Goal: Task Accomplishment & Management: Complete application form

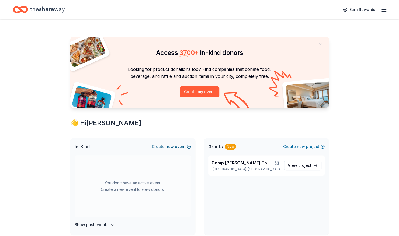
click at [177, 147] on button "Create new event" at bounding box center [171, 147] width 39 height 6
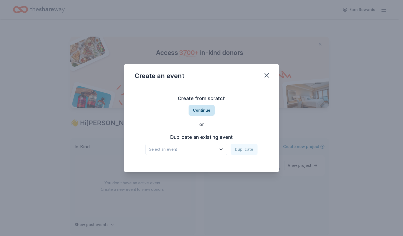
click at [202, 113] on button "Continue" at bounding box center [202, 110] width 26 height 11
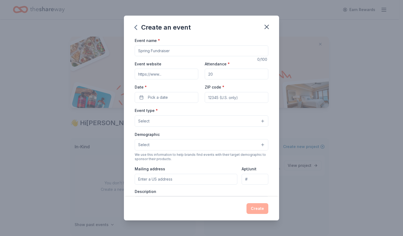
drag, startPoint x: 176, startPoint y: 51, endPoint x: 145, endPoint y: 48, distance: 31.4
click at [145, 48] on input "Event name *" at bounding box center [202, 51] width 134 height 11
type input "Team [PERSON_NAME]"
type input "[DOMAIN_NAME]"
drag, startPoint x: 212, startPoint y: 75, endPoint x: 210, endPoint y: 74, distance: 2.7
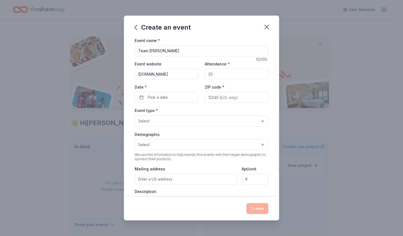
click at [210, 74] on input "Attendance *" at bounding box center [237, 74] width 64 height 11
type input "50000"
click at [170, 96] on button "Pick a date" at bounding box center [167, 97] width 64 height 11
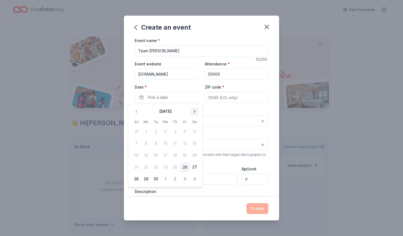
click at [195, 111] on button "Go to next month" at bounding box center [195, 112] width 8 height 8
click at [134, 144] on button "2" at bounding box center [137, 144] width 10 height 10
click at [211, 99] on input "ZIP code *" at bounding box center [237, 97] width 64 height 11
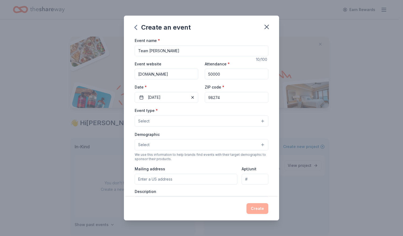
type input "98274"
click at [181, 120] on button "Select" at bounding box center [202, 121] width 134 height 11
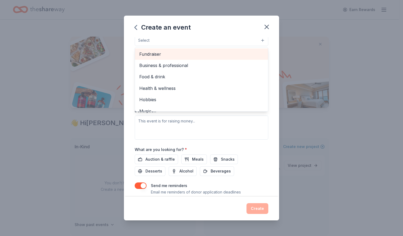
click at [158, 55] on span "Fundraiser" at bounding box center [201, 54] width 125 height 7
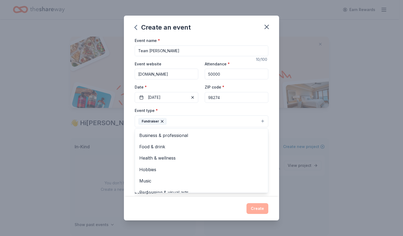
click at [177, 207] on div "Create an event Event name * Team [PERSON_NAME] 10 /100 Event website [DOMAIN_N…" at bounding box center [201, 118] width 155 height 205
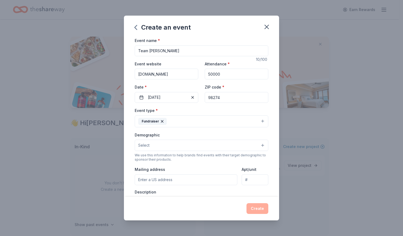
click at [155, 142] on button "Select" at bounding box center [202, 145] width 134 height 11
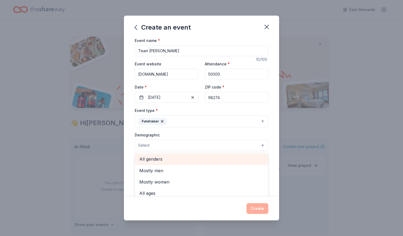
click at [153, 157] on span "All genders" at bounding box center [201, 159] width 125 height 7
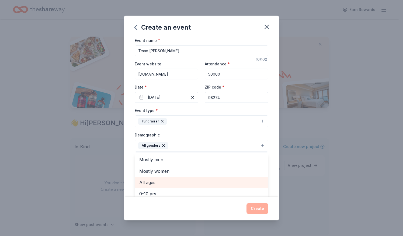
click at [157, 184] on span "All ages" at bounding box center [201, 182] width 125 height 7
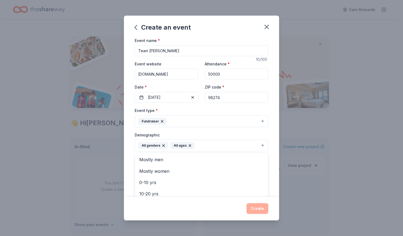
click at [189, 145] on icon "button" at bounding box center [190, 146] width 2 height 2
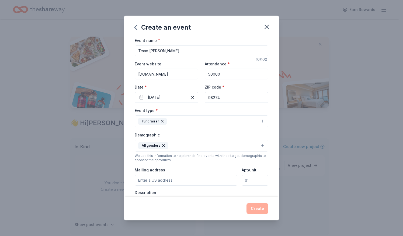
click at [186, 145] on button "All genders" at bounding box center [202, 146] width 134 height 12
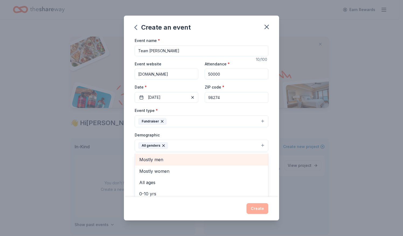
click at [157, 161] on span "Mostly men" at bounding box center [201, 159] width 125 height 7
click at [169, 159] on span "Mostly women" at bounding box center [201, 159] width 125 height 7
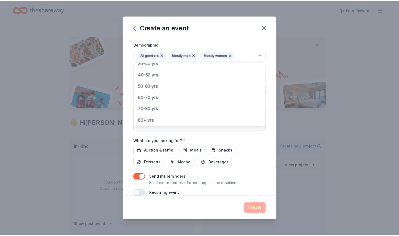
scroll to position [97, 0]
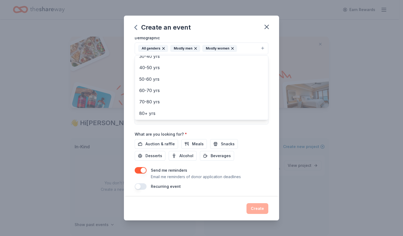
click at [225, 142] on div "Event name * Team [PERSON_NAME] 10 /100 Event website [DOMAIN_NAME] Attendance …" at bounding box center [202, 65] width 134 height 250
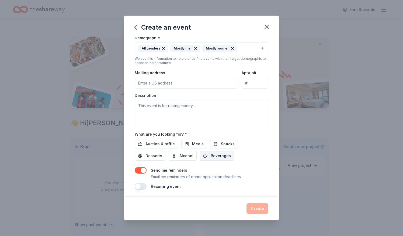
click at [222, 155] on span "Beverages" at bounding box center [221, 156] width 20 height 6
click at [188, 142] on button "Meals" at bounding box center [194, 144] width 26 height 10
click at [257, 209] on button "Create" at bounding box center [258, 209] width 22 height 11
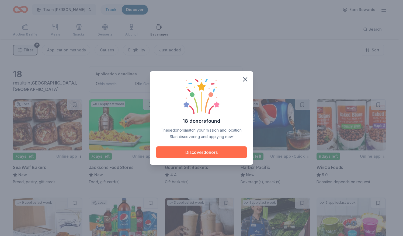
click at [197, 151] on button "Discover donors" at bounding box center [201, 153] width 91 height 12
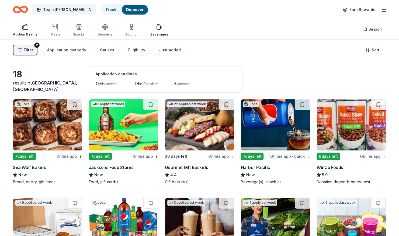
click at [22, 31] on div "Auction & raffle" at bounding box center [25, 30] width 25 height 13
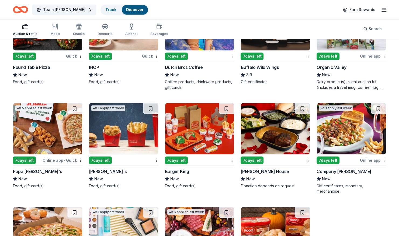
scroll to position [577, 0]
